Goal: Information Seeking & Learning: Find specific page/section

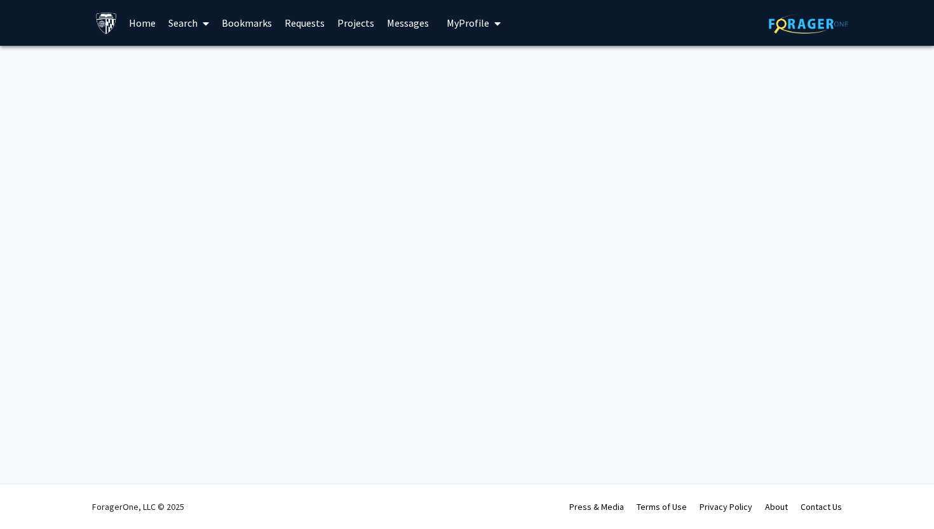
click at [192, 22] on link "Search" at bounding box center [188, 23] width 53 height 44
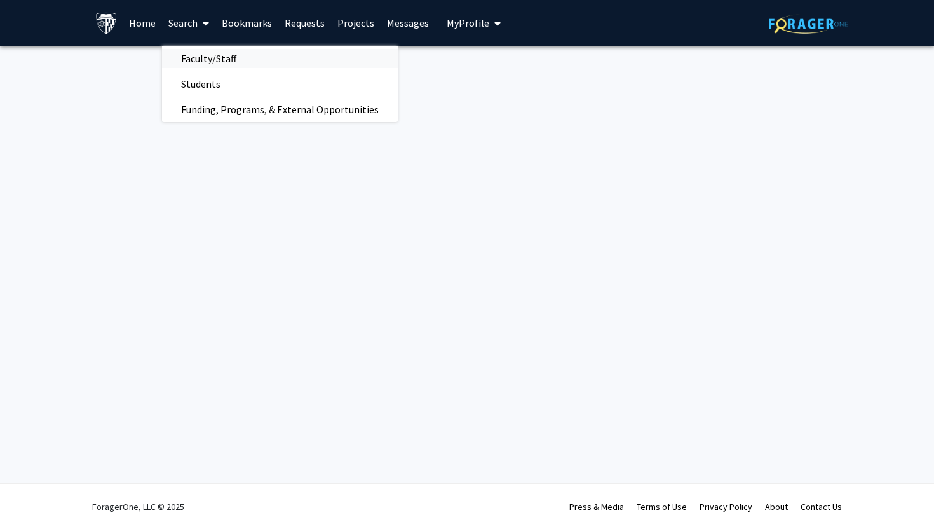
click at [219, 50] on span "Faculty/Staff" at bounding box center [208, 58] width 93 height 25
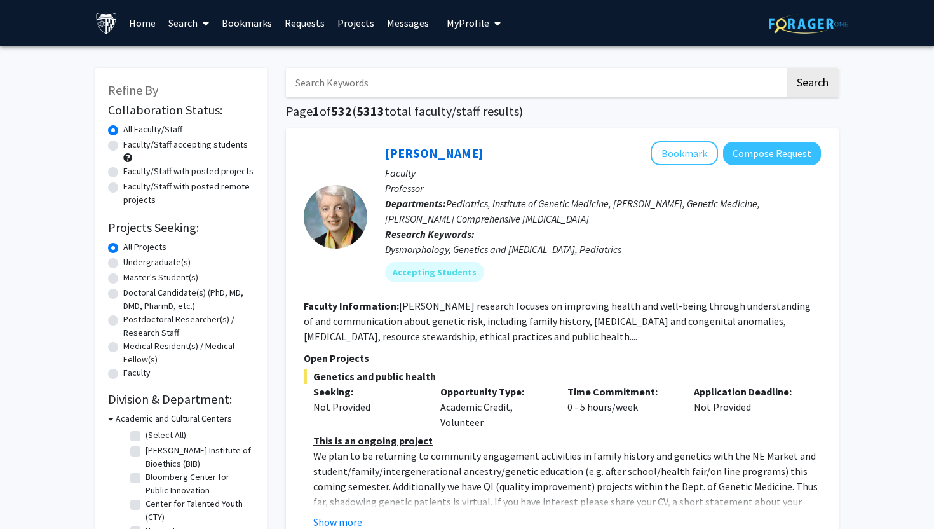
click at [175, 261] on label "Undergraduate(s)" at bounding box center [156, 261] width 67 height 13
click at [132, 261] on input "Undergraduate(s)" at bounding box center [127, 259] width 8 height 8
radio input "true"
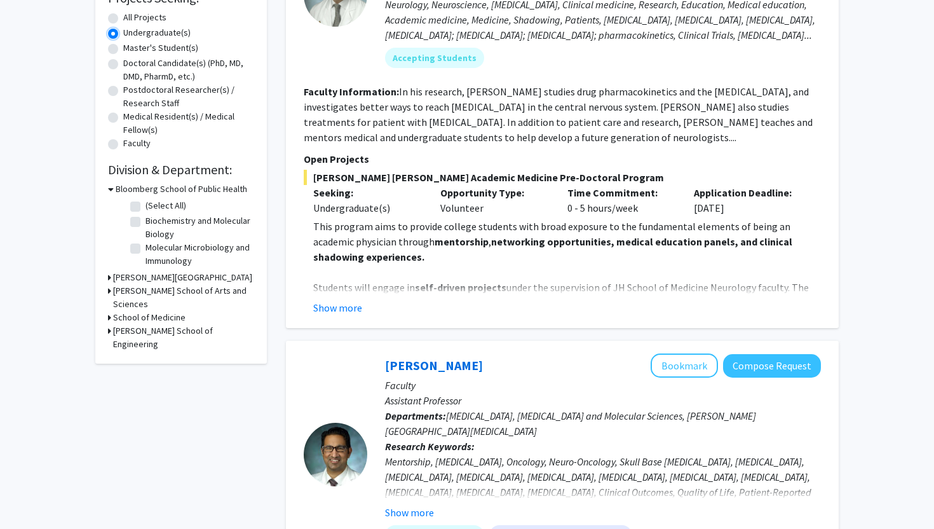
scroll to position [229, 0]
click at [173, 311] on h3 "School of Medicine" at bounding box center [149, 317] width 72 height 13
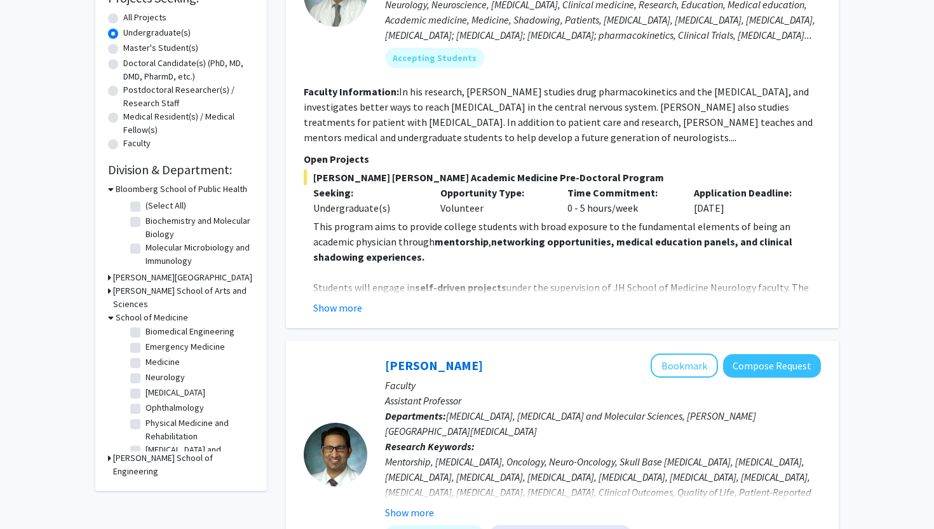
scroll to position [106, 0]
click at [179, 409] on label "[PERSON_NAME][GEOGRAPHIC_DATA][MEDICAL_DATA]" at bounding box center [198, 428] width 105 height 40
click at [154, 409] on input "[PERSON_NAME][GEOGRAPHIC_DATA][MEDICAL_DATA]" at bounding box center [150, 412] width 8 height 8
checkbox input "true"
